Goal: Task Accomplishment & Management: Complete application form

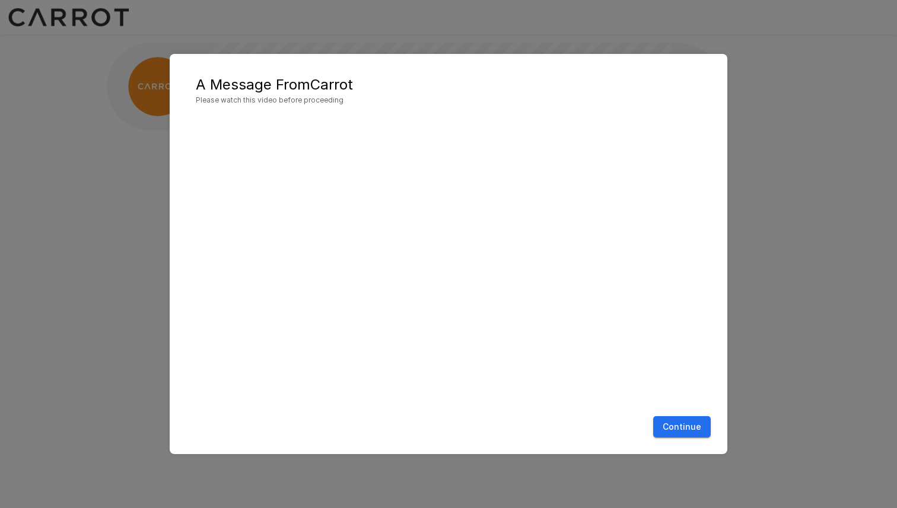
click at [694, 434] on button "Continue" at bounding box center [682, 427] width 58 height 22
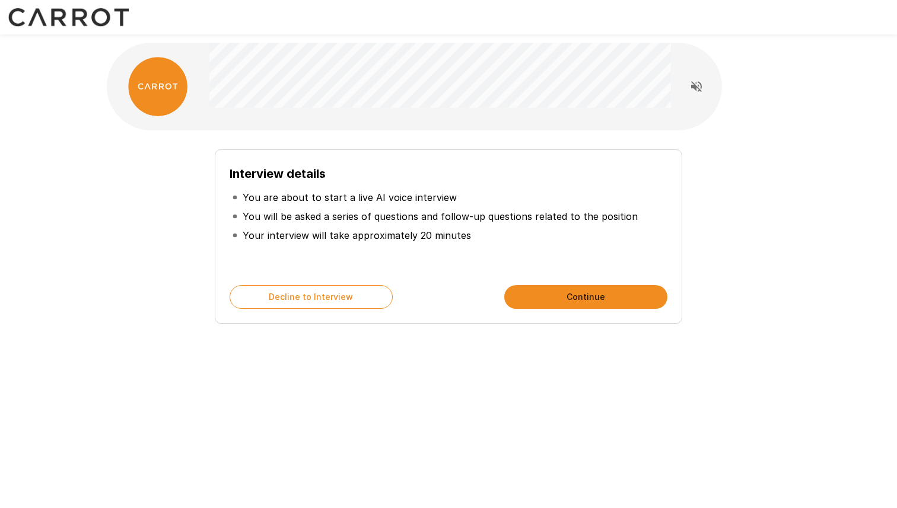
click at [246, 221] on p "You will be asked a series of questions and follow-up questions related to the …" at bounding box center [440, 216] width 395 height 14
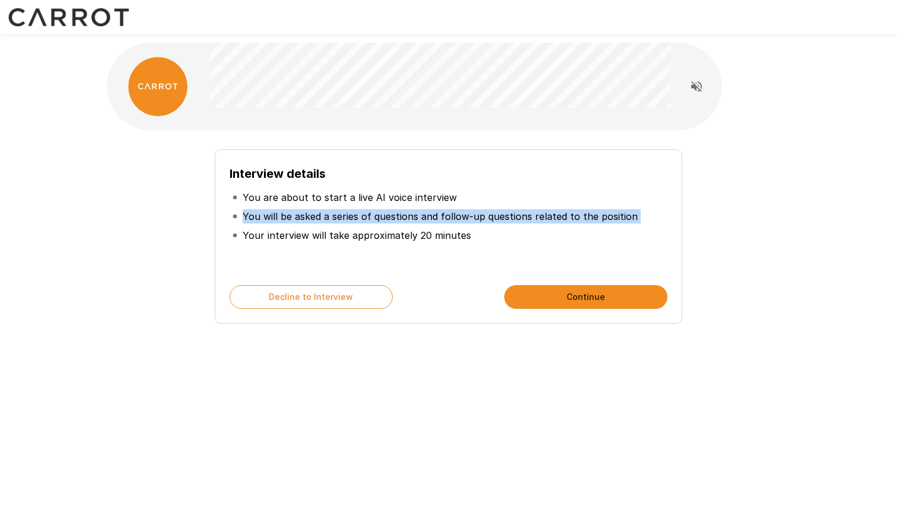
click at [246, 221] on p "You will be asked a series of questions and follow-up questions related to the …" at bounding box center [440, 216] width 395 height 14
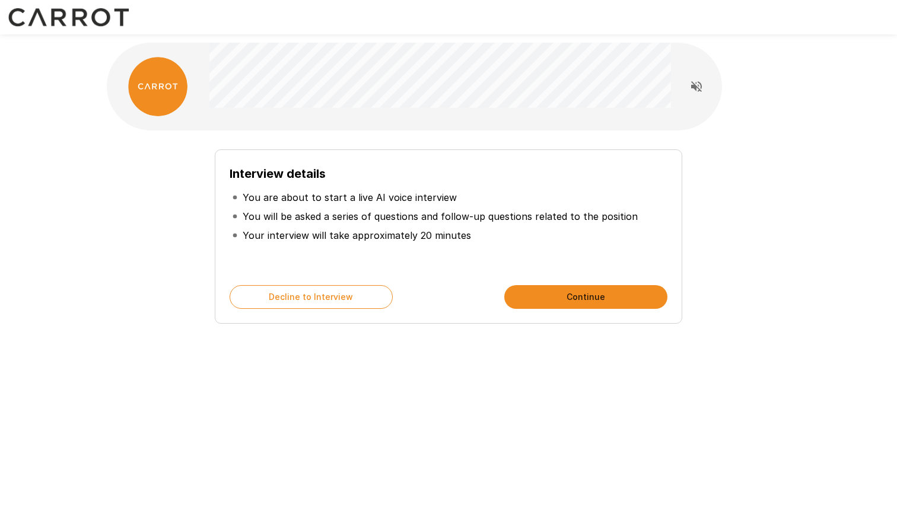
click at [250, 240] on p "Your interview will take approximately 20 minutes" at bounding box center [357, 235] width 228 height 14
click at [248, 218] on p "You will be asked a series of questions and follow-up questions related to the …" at bounding box center [440, 216] width 395 height 14
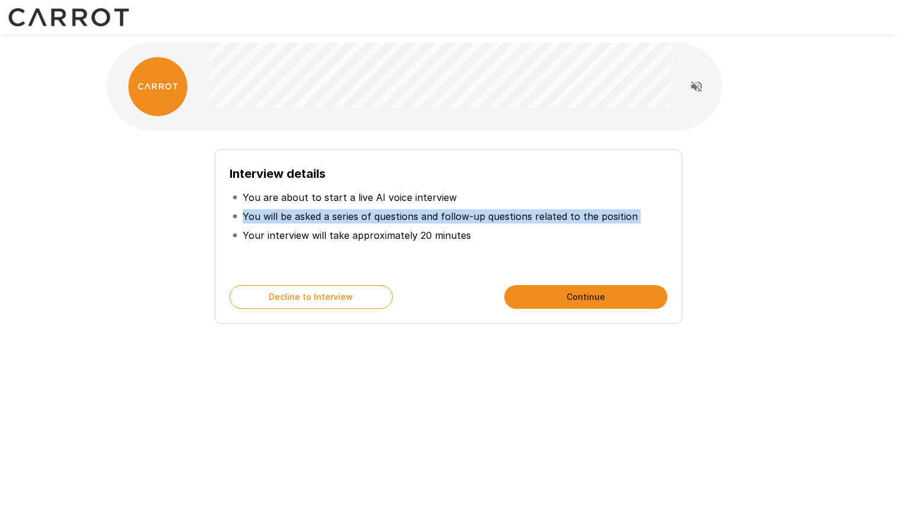
click at [248, 218] on p "You will be asked a series of questions and follow-up questions related to the …" at bounding box center [440, 216] width 395 height 14
click at [256, 227] on li "Your interview will take approximately 20 minutes" at bounding box center [449, 235] width 438 height 19
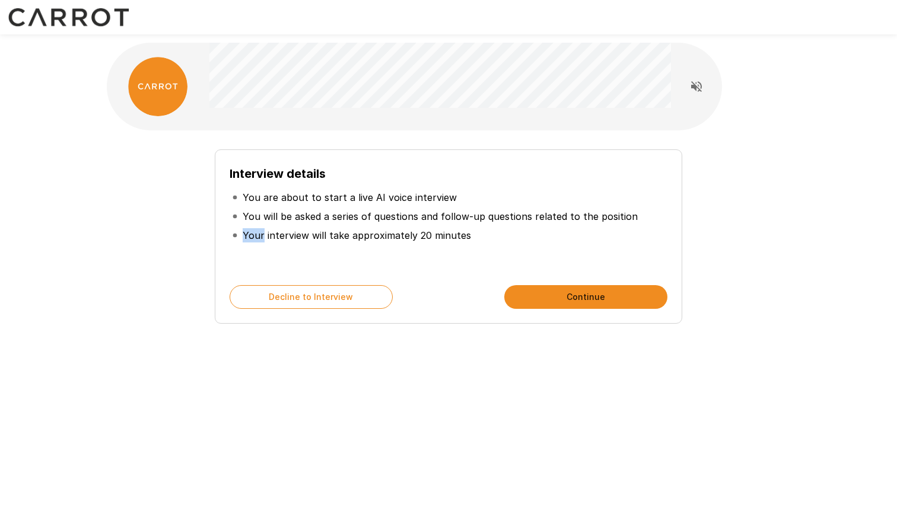
click at [256, 227] on li "Your interview will take approximately 20 minutes" at bounding box center [449, 235] width 438 height 19
click at [700, 85] on icon "Read questions aloud" at bounding box center [696, 86] width 11 height 11
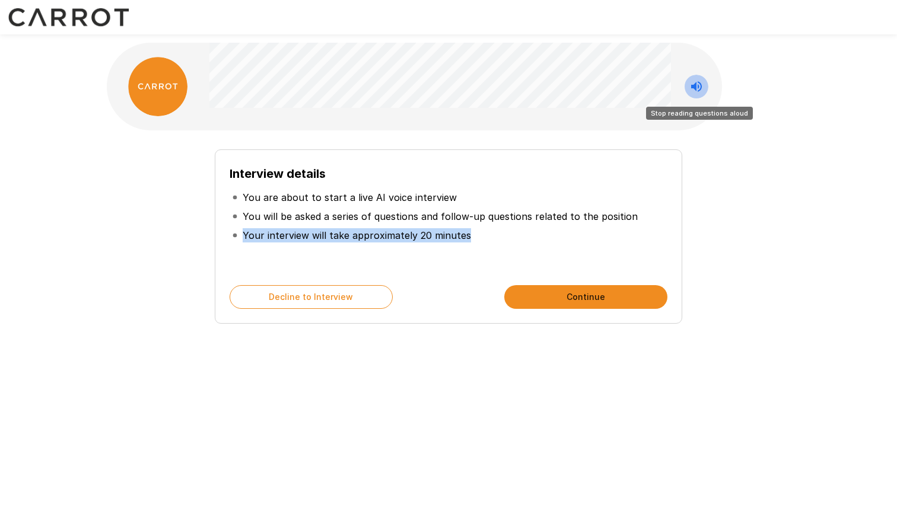
click at [693, 79] on icon "Stop reading questions aloud" at bounding box center [696, 86] width 14 height 14
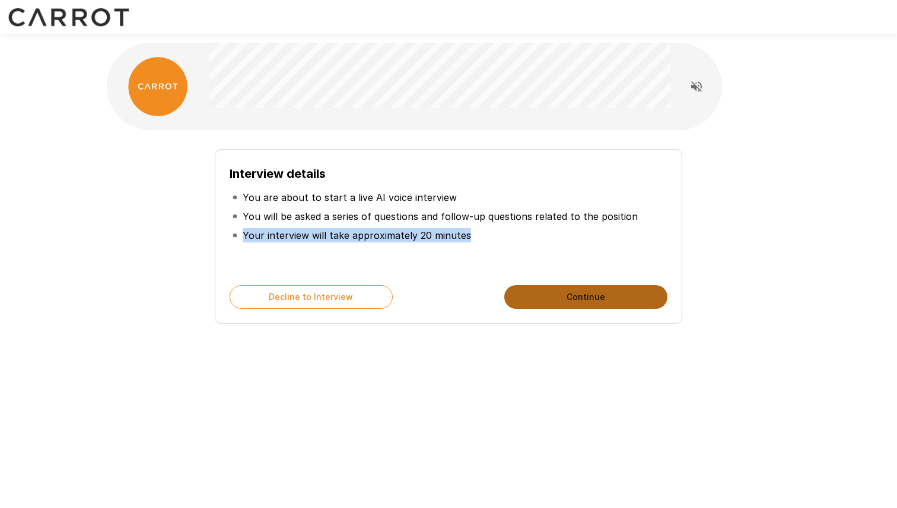
click at [619, 294] on button "Continue" at bounding box center [585, 297] width 163 height 24
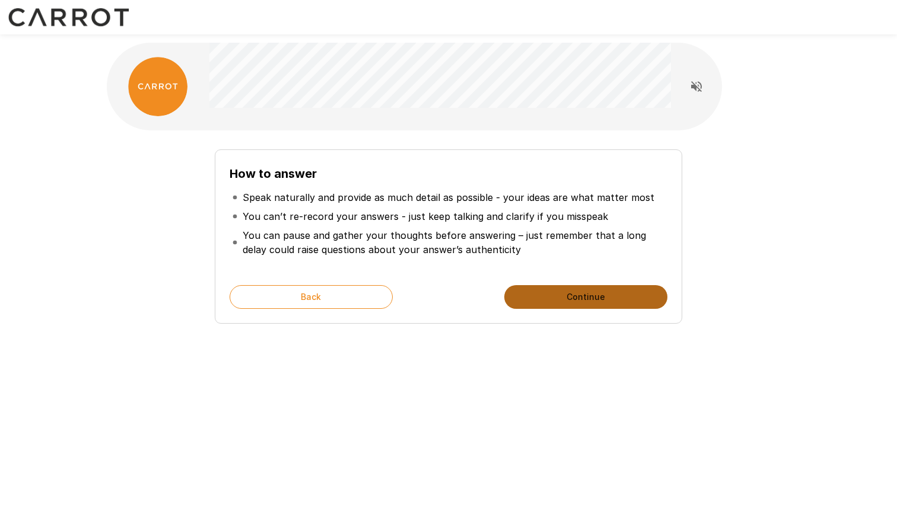
click at [619, 294] on button "Continue" at bounding box center [585, 297] width 163 height 24
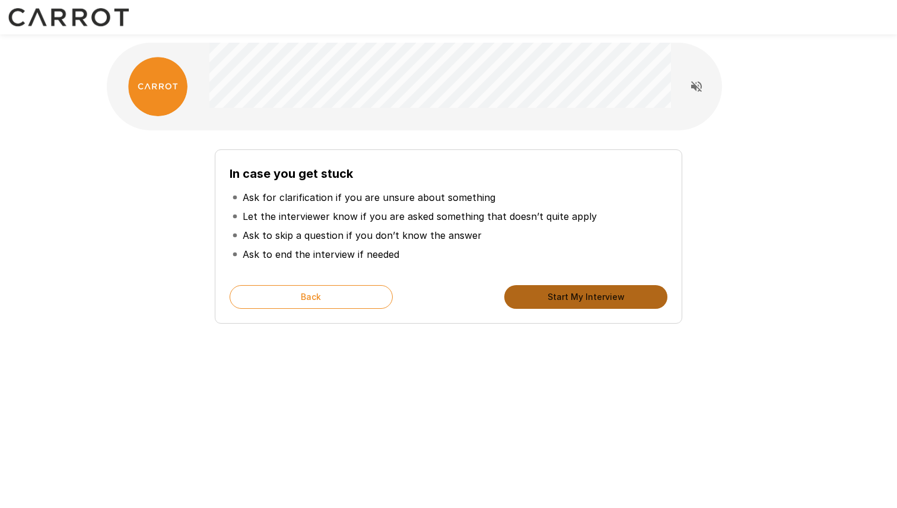
click at [619, 294] on button "Start My Interview" at bounding box center [585, 297] width 163 height 24
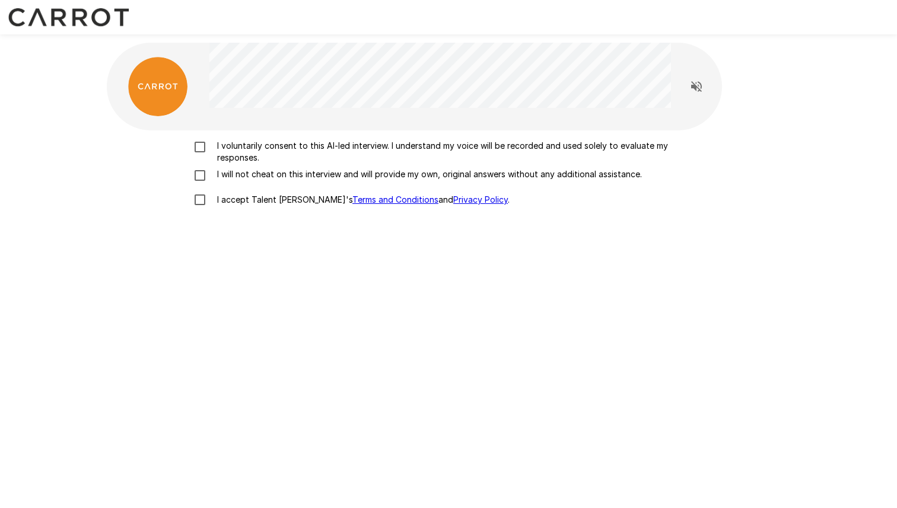
click at [253, 156] on p "I voluntarily consent to this AI-led interview. I understand my voice will be r…" at bounding box center [460, 152] width 497 height 24
click at [256, 177] on p "I will not cheat on this interview and will provide my own, original answers wi…" at bounding box center [426, 174] width 429 height 12
click at [253, 200] on p "I accept Talent Llama's Terms and Conditions and Privacy Policy ." at bounding box center [360, 200] width 297 height 12
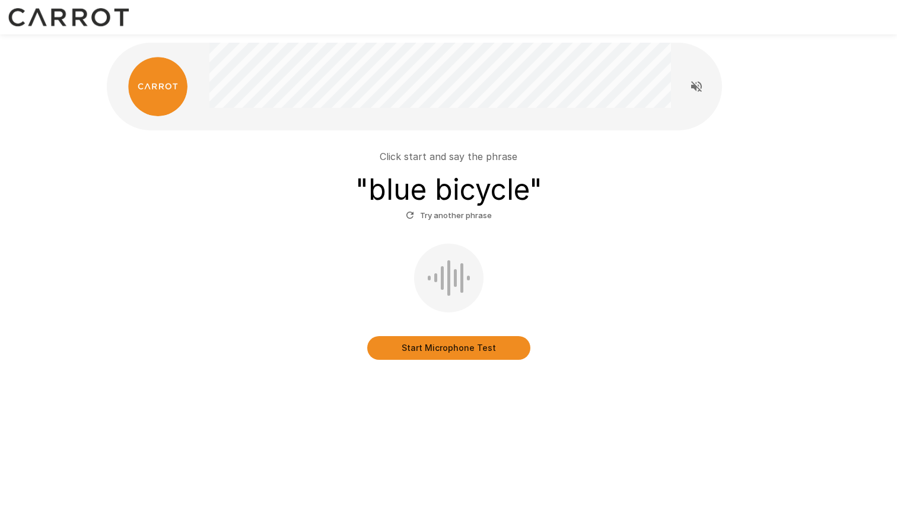
click at [441, 351] on button "Start Microphone Test" at bounding box center [448, 348] width 163 height 24
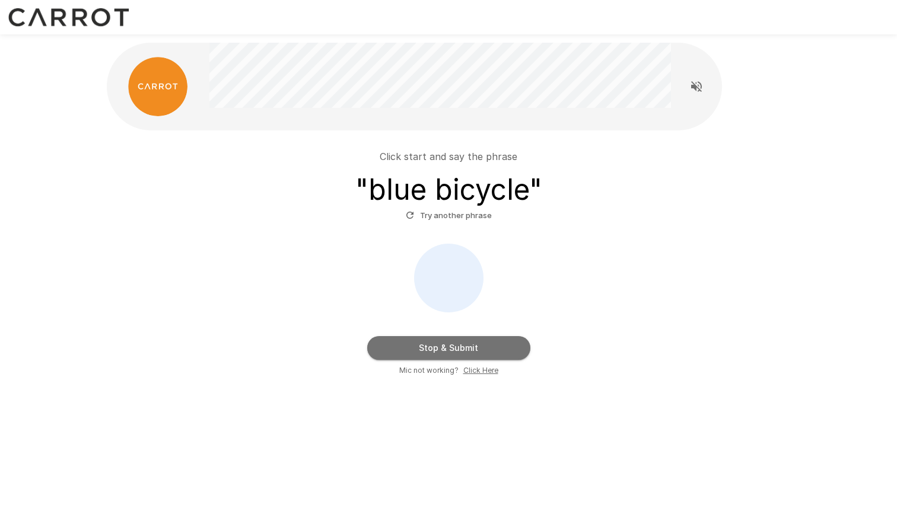
click at [441, 351] on button "Stop & Submit" at bounding box center [448, 348] width 163 height 24
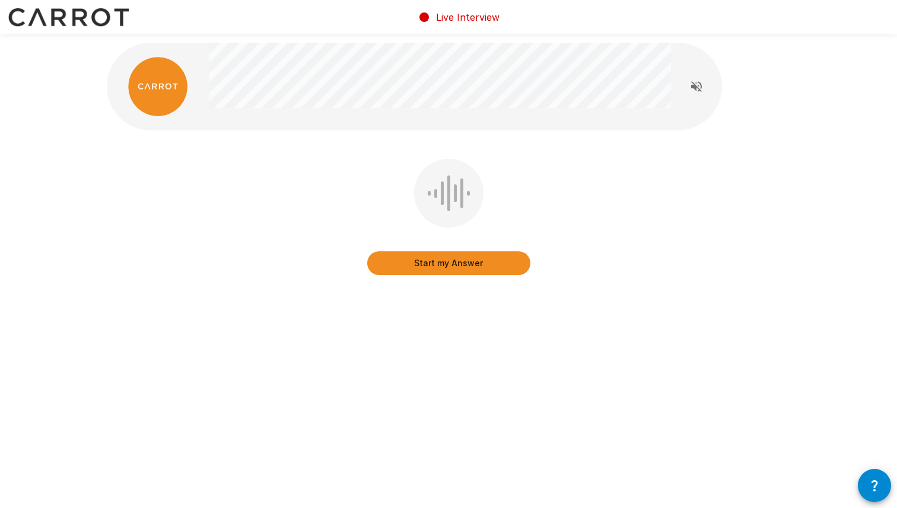
click at [695, 89] on icon "Read questions aloud" at bounding box center [696, 86] width 11 height 11
click at [459, 263] on button "Start my Answer" at bounding box center [448, 264] width 163 height 24
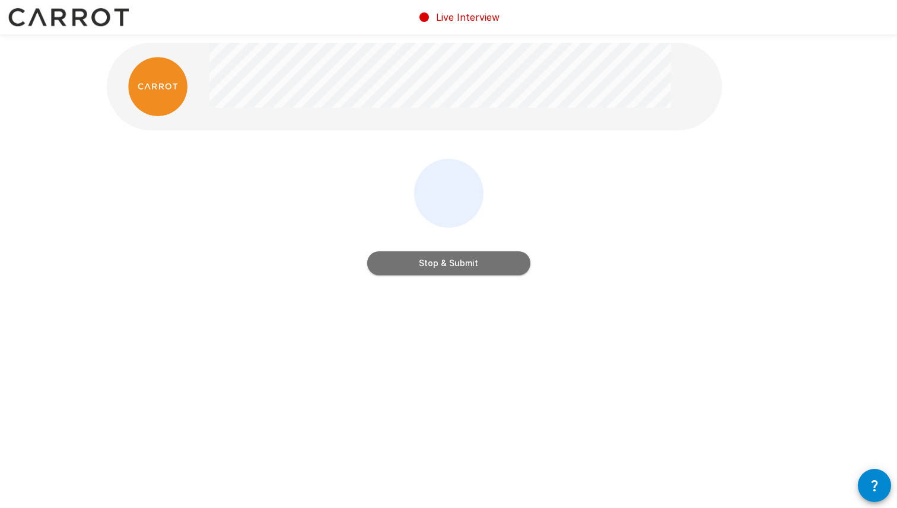
click at [459, 263] on button "Stop & Submit" at bounding box center [448, 264] width 163 height 24
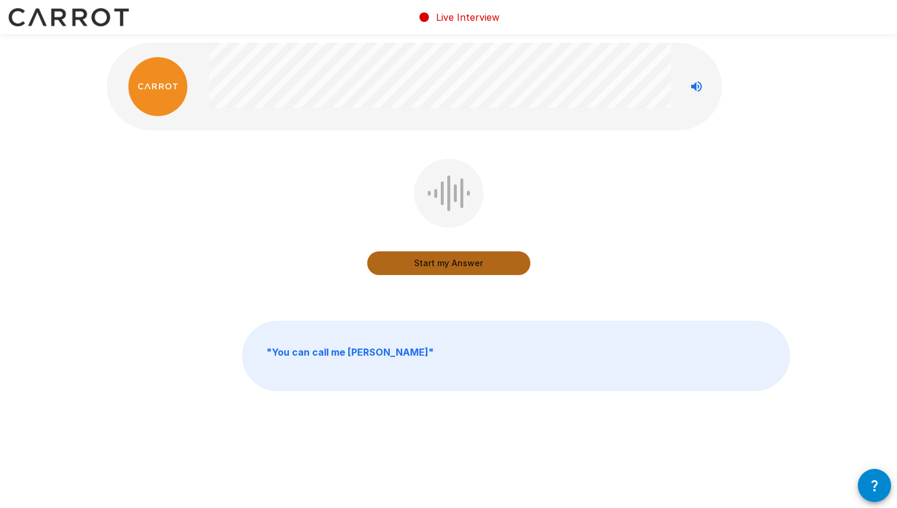
click at [469, 264] on button "Start my Answer" at bounding box center [448, 264] width 163 height 24
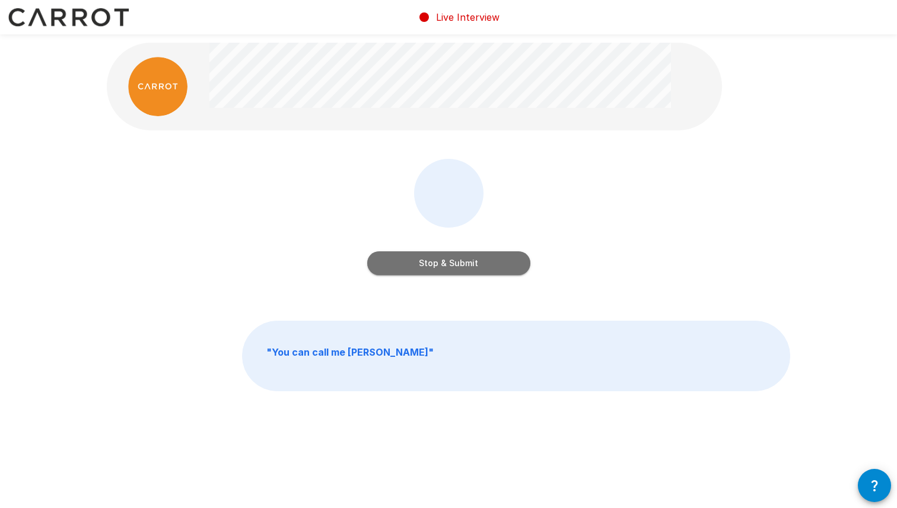
click at [469, 264] on button "Stop & Submit" at bounding box center [448, 264] width 163 height 24
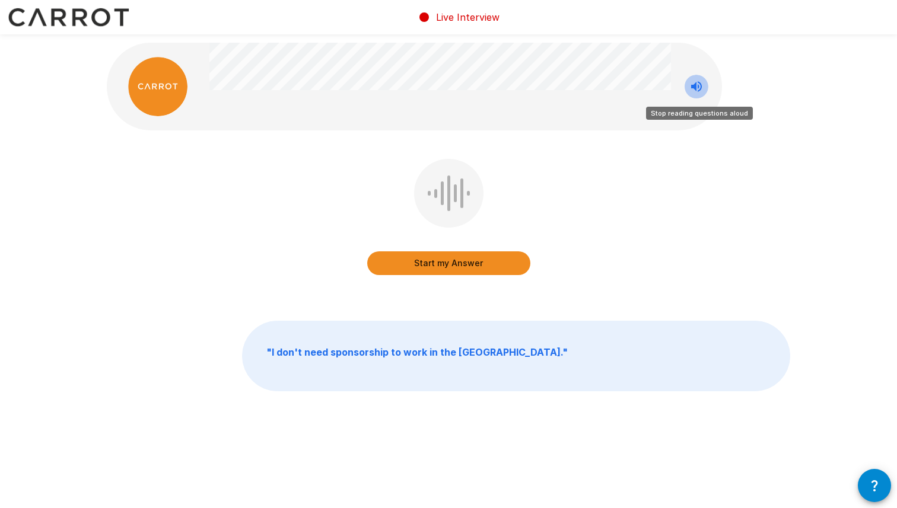
click at [695, 82] on icon "Stop reading questions aloud" at bounding box center [696, 86] width 14 height 14
click at [462, 257] on button "Start my Answer" at bounding box center [448, 264] width 163 height 24
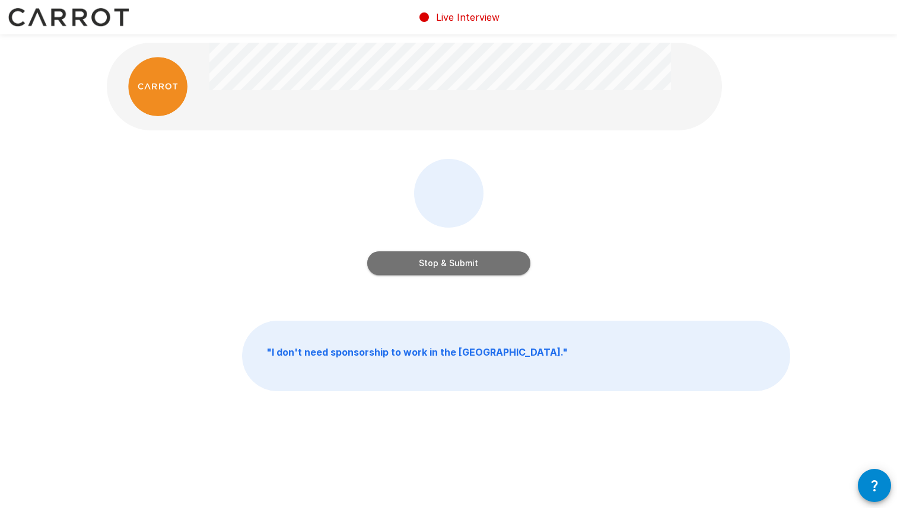
click at [462, 257] on button "Stop & Submit" at bounding box center [448, 264] width 163 height 24
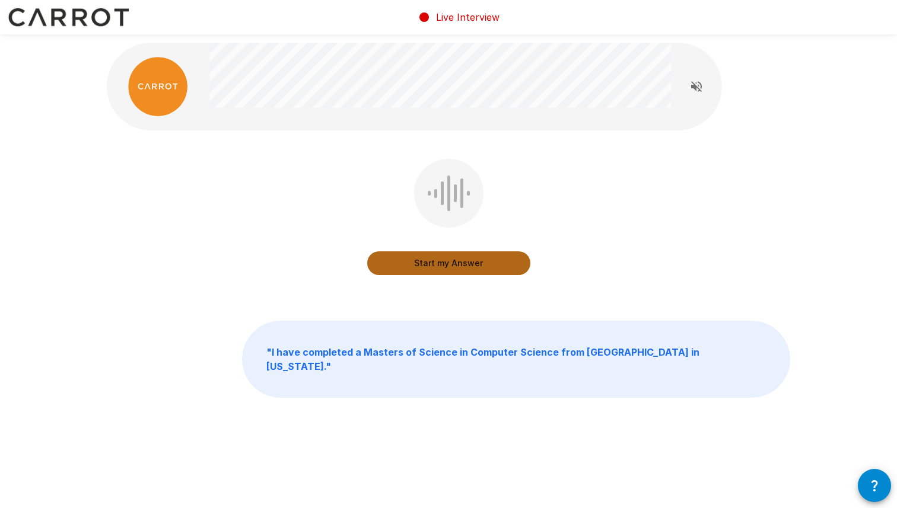
click at [462, 257] on button "Start my Answer" at bounding box center [448, 264] width 163 height 24
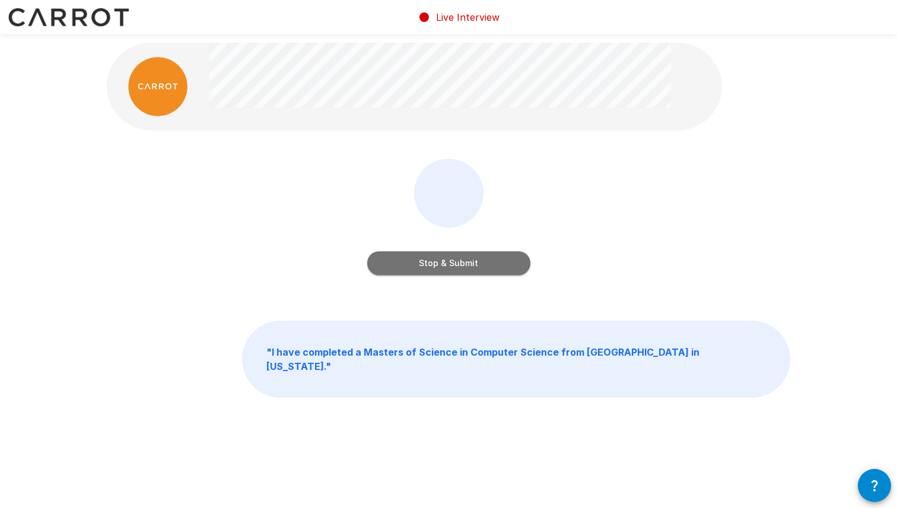
click at [462, 257] on button "Stop & Submit" at bounding box center [448, 264] width 163 height 24
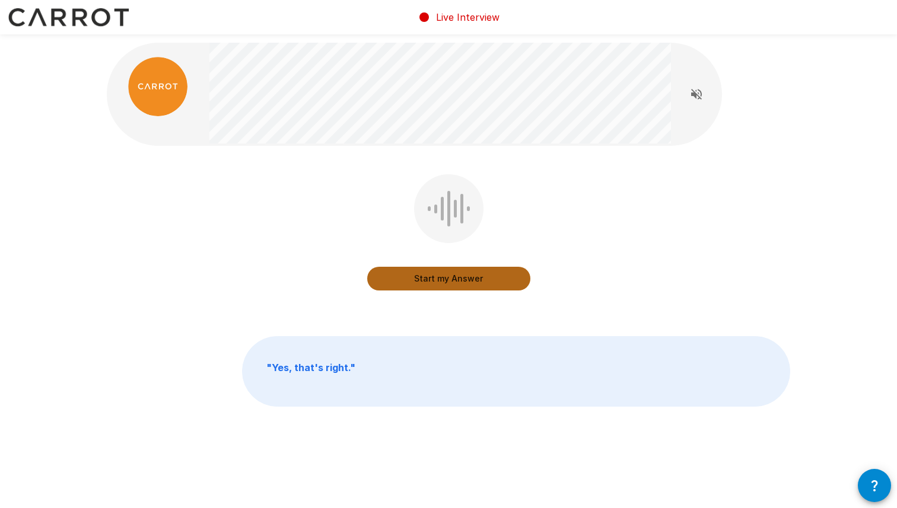
click at [459, 277] on button "Start my Answer" at bounding box center [448, 279] width 163 height 24
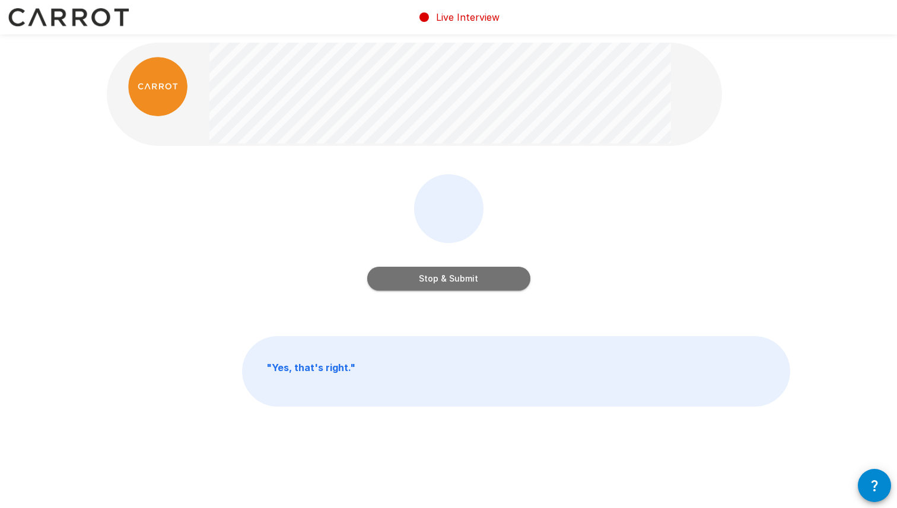
click at [453, 281] on button "Stop & Submit" at bounding box center [448, 279] width 163 height 24
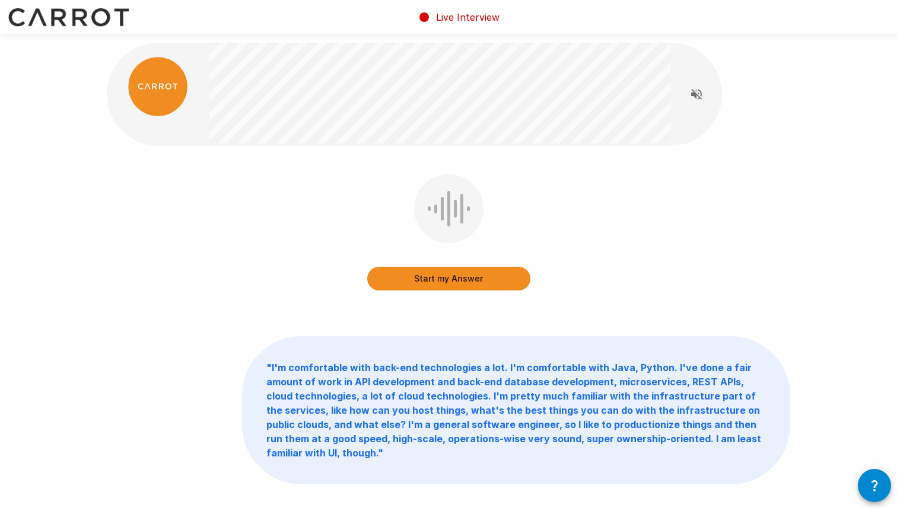
click at [453, 281] on button "Start my Answer" at bounding box center [448, 279] width 163 height 24
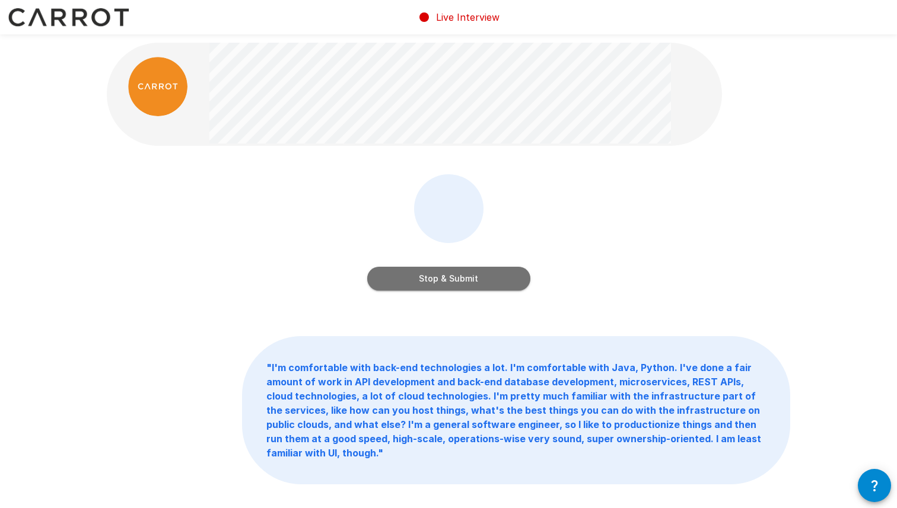
click at [453, 281] on button "Stop & Submit" at bounding box center [448, 279] width 163 height 24
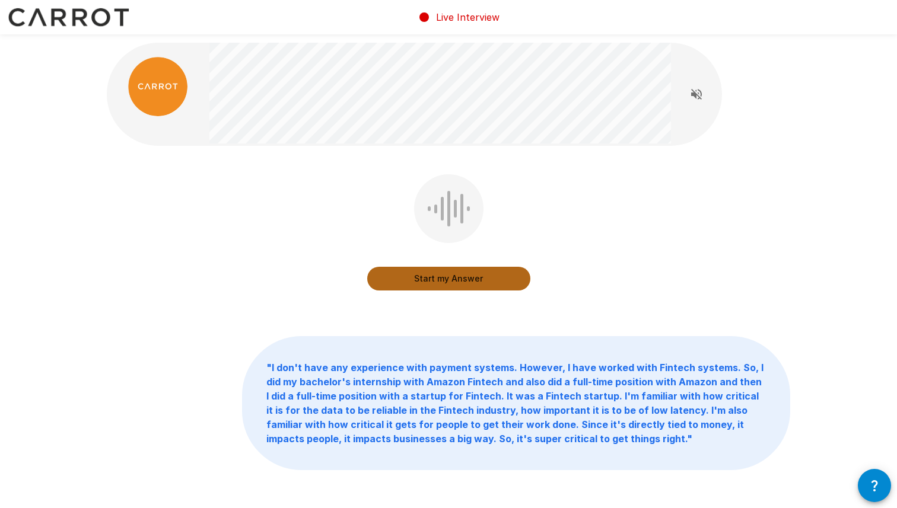
click at [453, 279] on button "Start my Answer" at bounding box center [448, 279] width 163 height 24
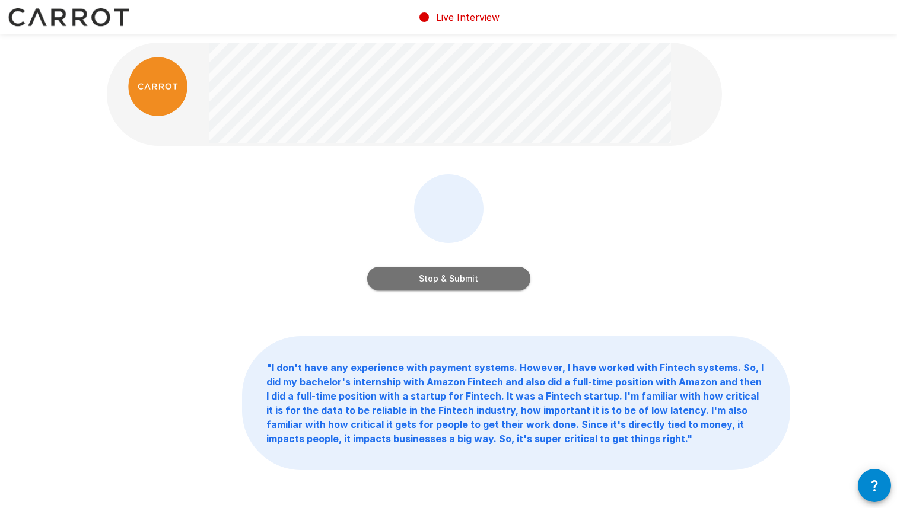
click at [453, 279] on button "Stop & Submit" at bounding box center [448, 279] width 163 height 24
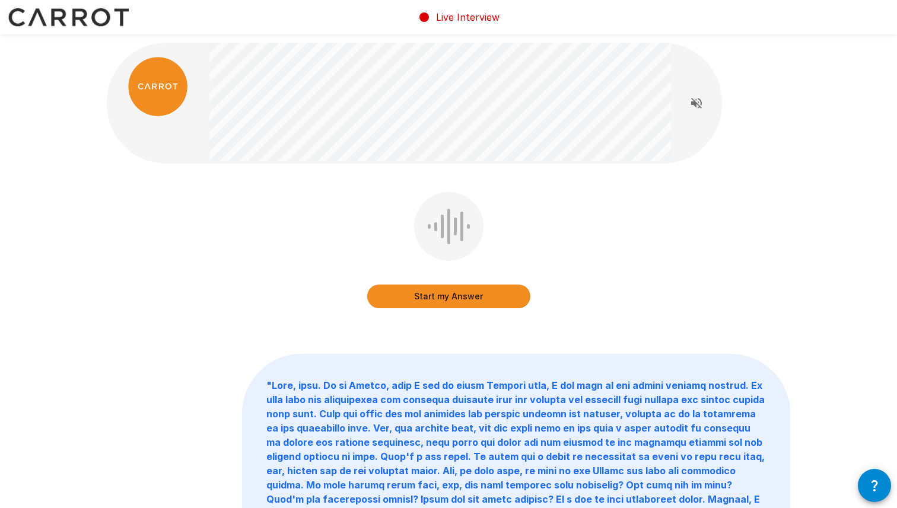
click at [467, 291] on button "Start my Answer" at bounding box center [448, 297] width 163 height 24
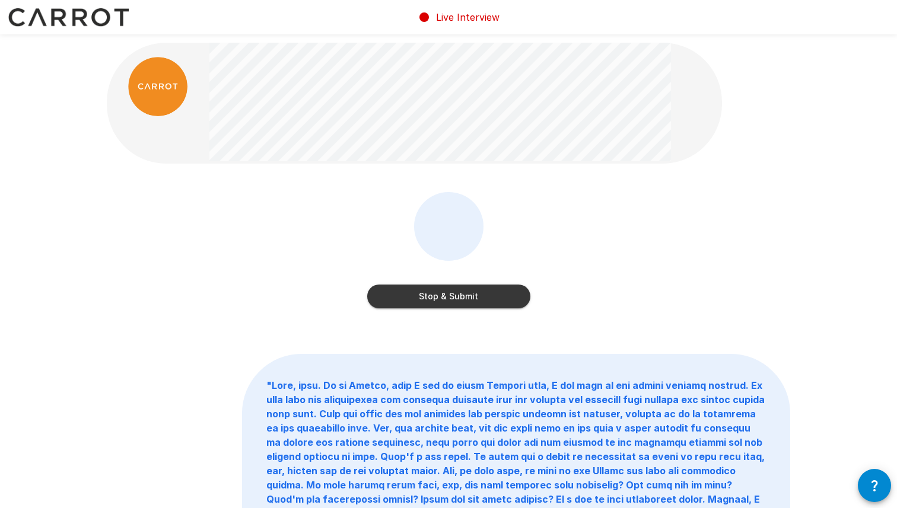
click at [467, 291] on button "Stop & Submit" at bounding box center [448, 297] width 163 height 24
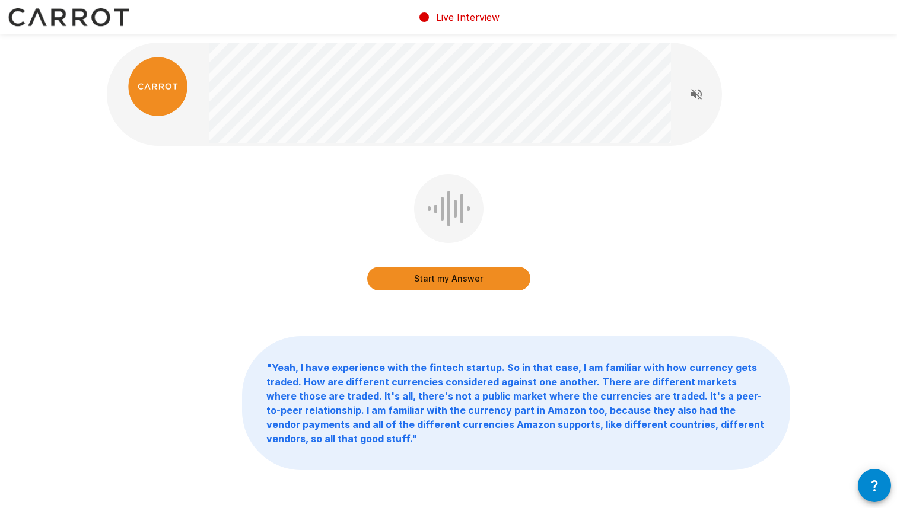
click at [481, 287] on button "Start my Answer" at bounding box center [448, 279] width 163 height 24
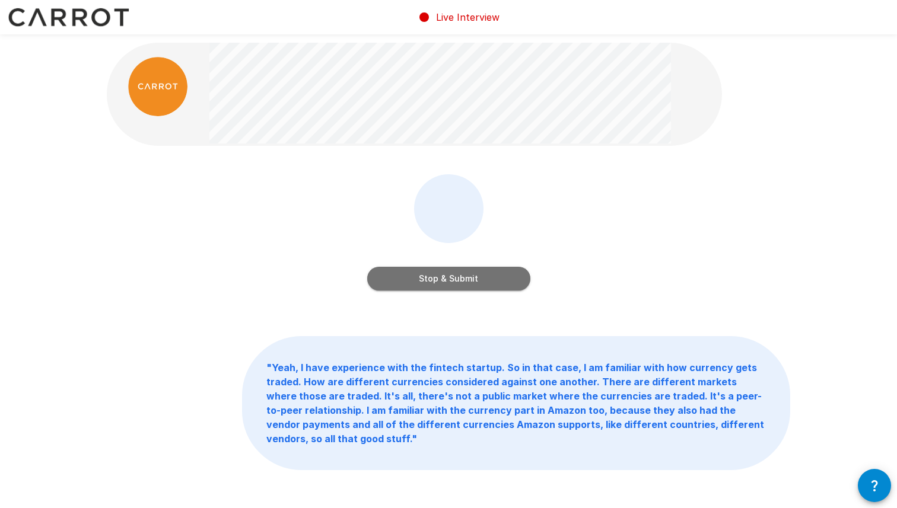
click at [481, 287] on button "Stop & Submit" at bounding box center [448, 279] width 163 height 24
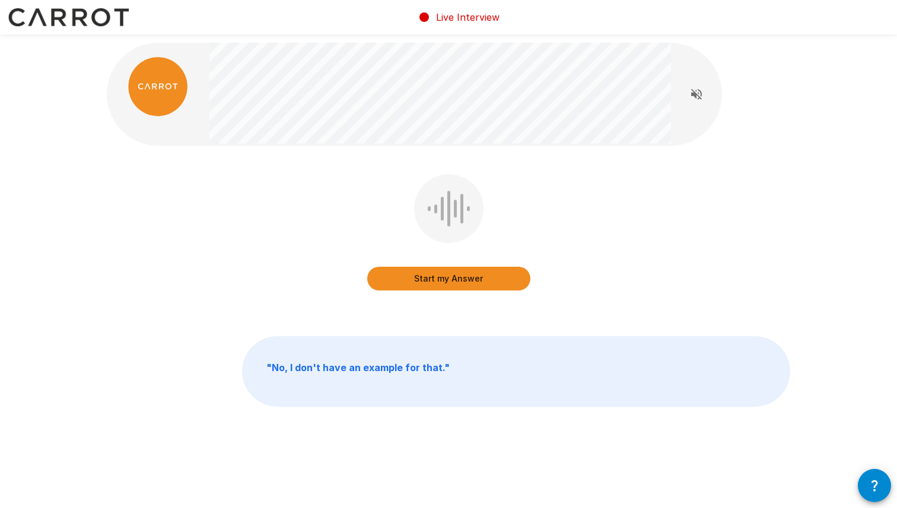
click at [481, 287] on button "Start my Answer" at bounding box center [448, 279] width 163 height 24
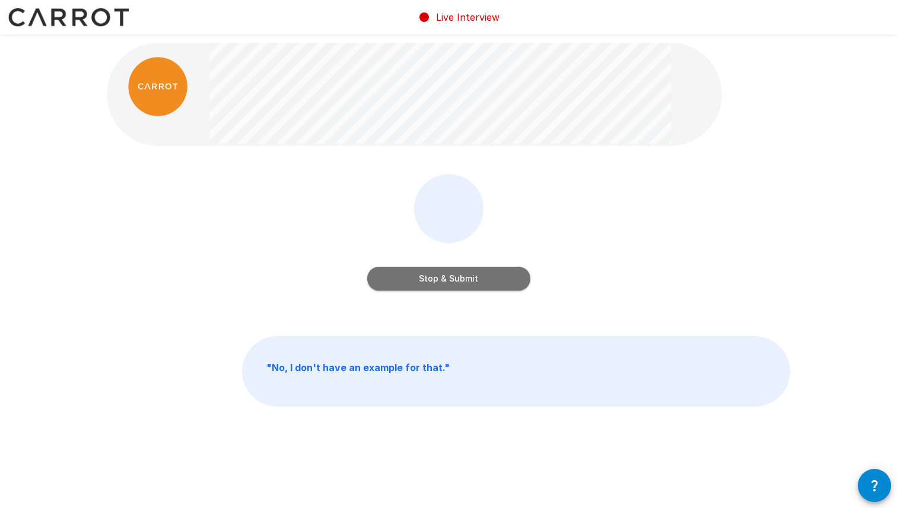
click at [481, 287] on button "Stop & Submit" at bounding box center [448, 279] width 163 height 24
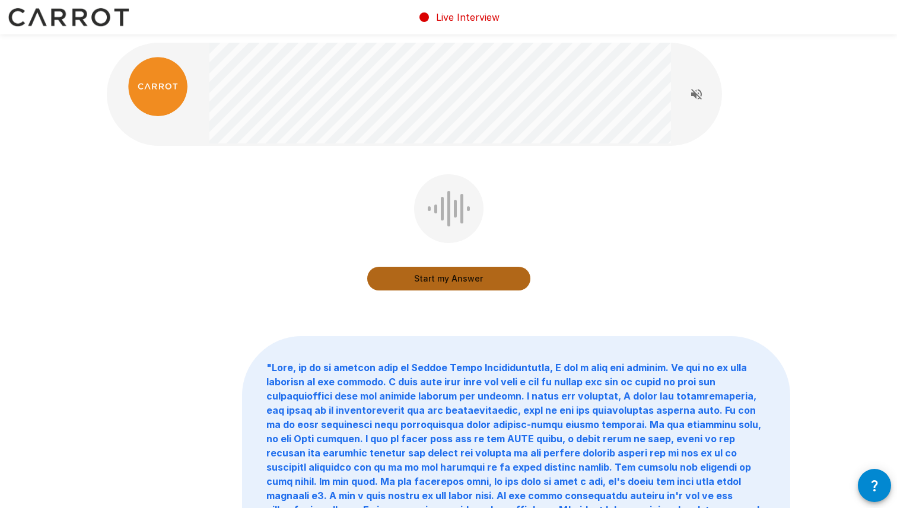
click at [476, 279] on button "Start my Answer" at bounding box center [448, 279] width 163 height 24
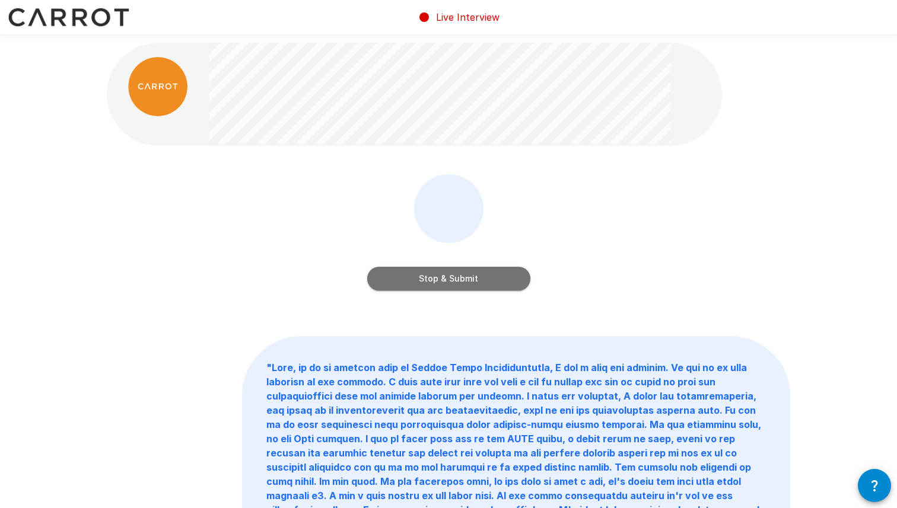
click at [477, 284] on button "Stop & Submit" at bounding box center [448, 279] width 163 height 24
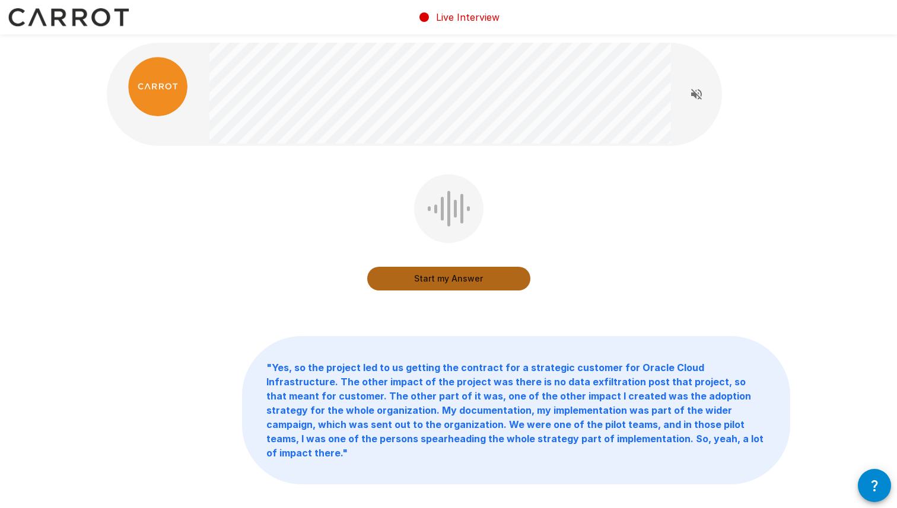
click at [477, 284] on button "Start my Answer" at bounding box center [448, 279] width 163 height 24
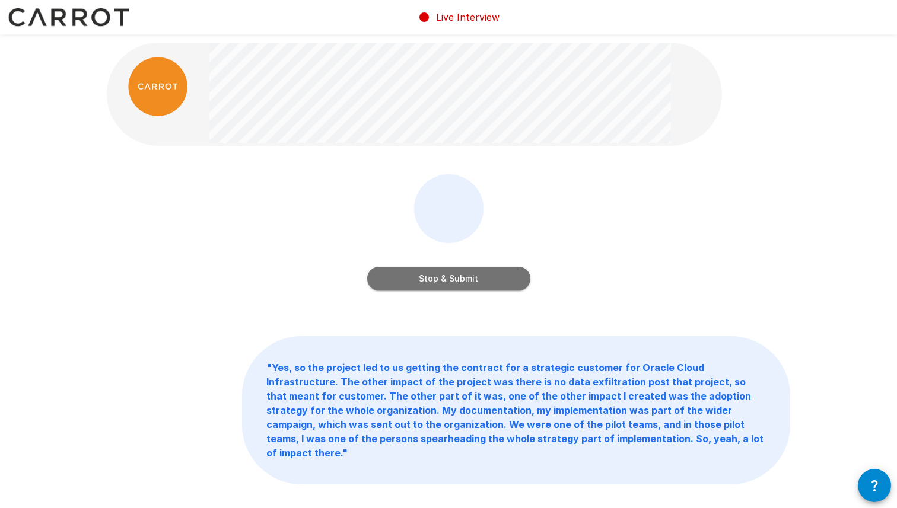
click at [477, 284] on button "Stop & Submit" at bounding box center [448, 279] width 163 height 24
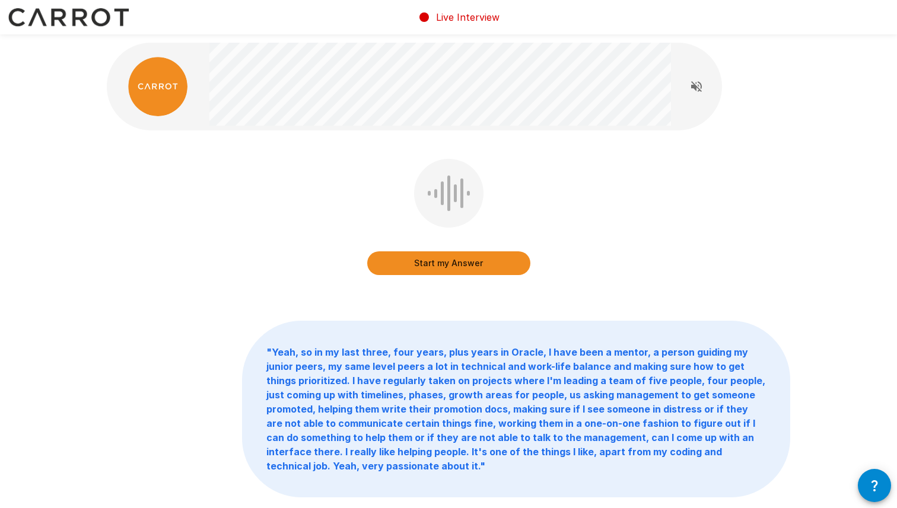
click at [478, 282] on div "Start my Answer" at bounding box center [448, 225] width 683 height 133
click at [460, 255] on button "Start my Answer" at bounding box center [448, 264] width 163 height 24
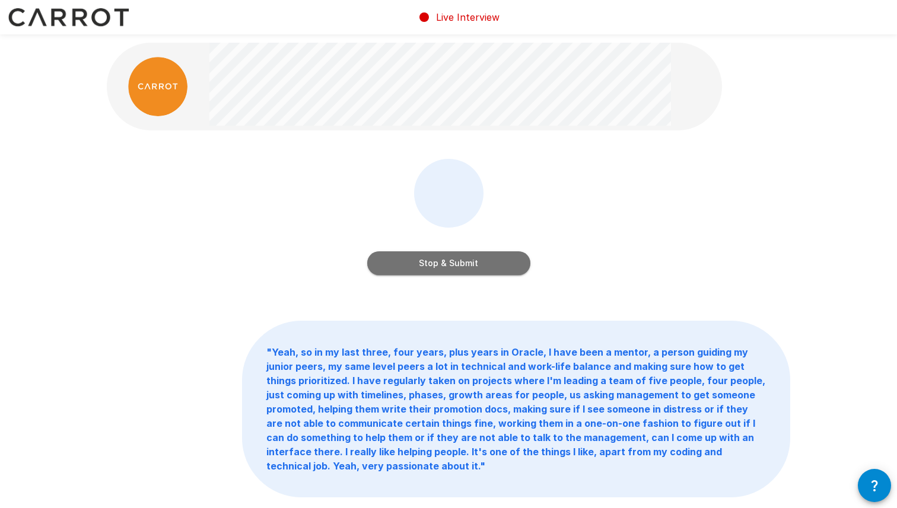
click at [459, 256] on button "Stop & Submit" at bounding box center [448, 264] width 163 height 24
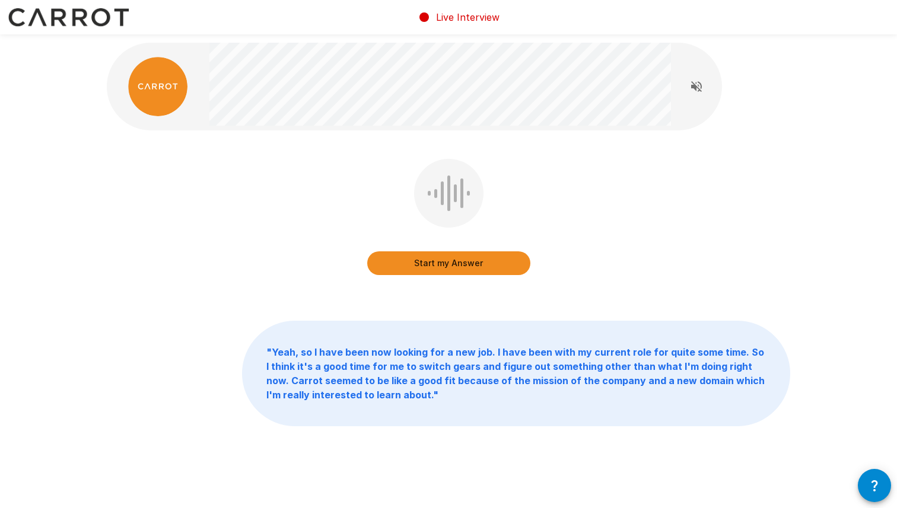
click at [439, 262] on button "Start my Answer" at bounding box center [448, 264] width 163 height 24
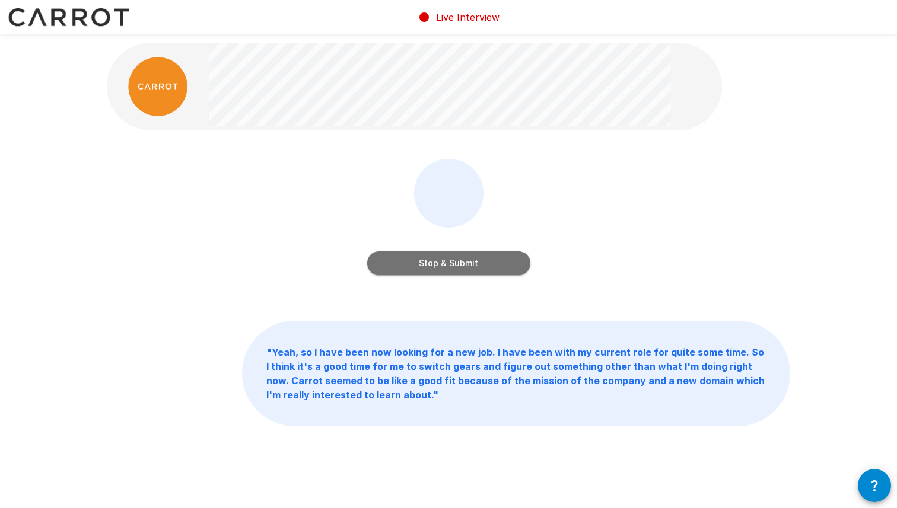
click at [439, 262] on button "Stop & Submit" at bounding box center [448, 264] width 163 height 24
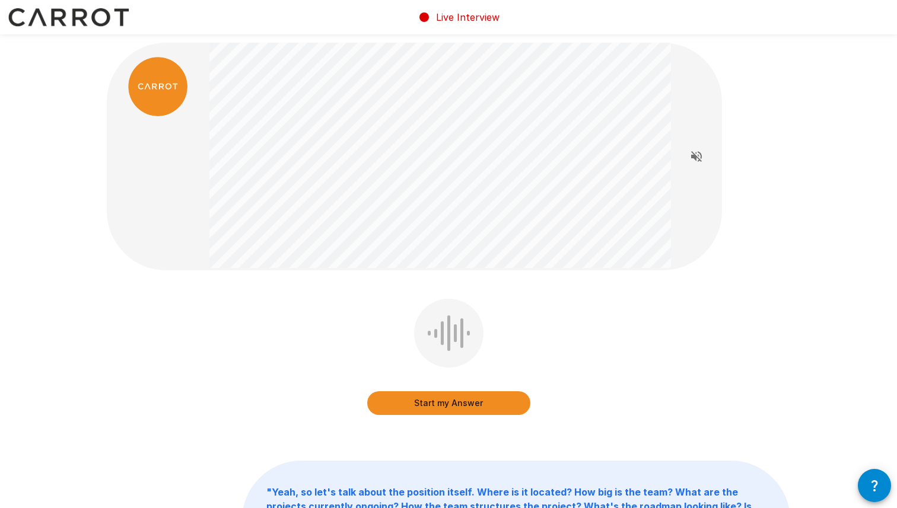
click at [415, 405] on button "Start my Answer" at bounding box center [448, 404] width 163 height 24
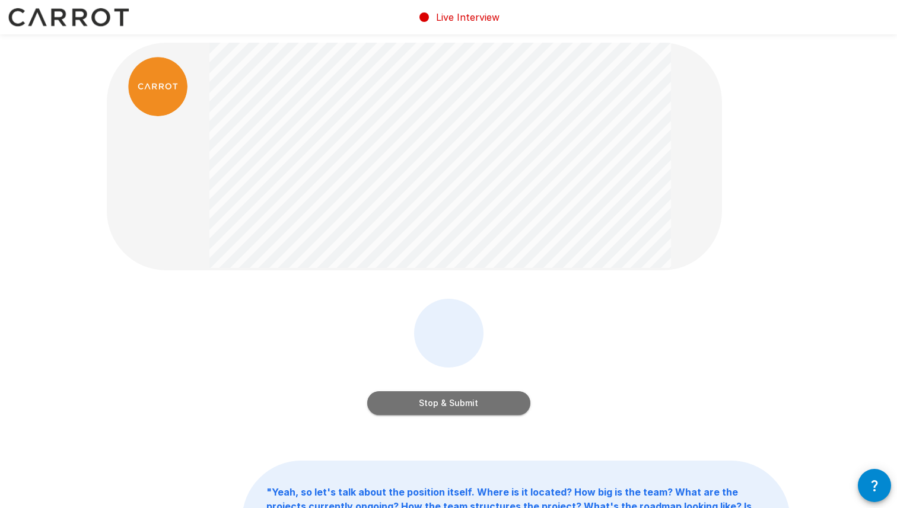
click at [415, 405] on button "Stop & Submit" at bounding box center [448, 404] width 163 height 24
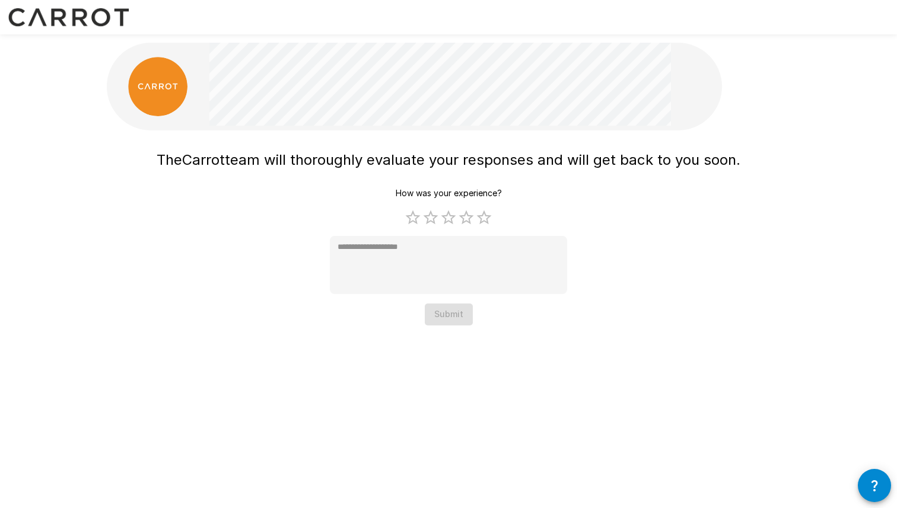
type textarea "*"
